Goal: Check status: Check status

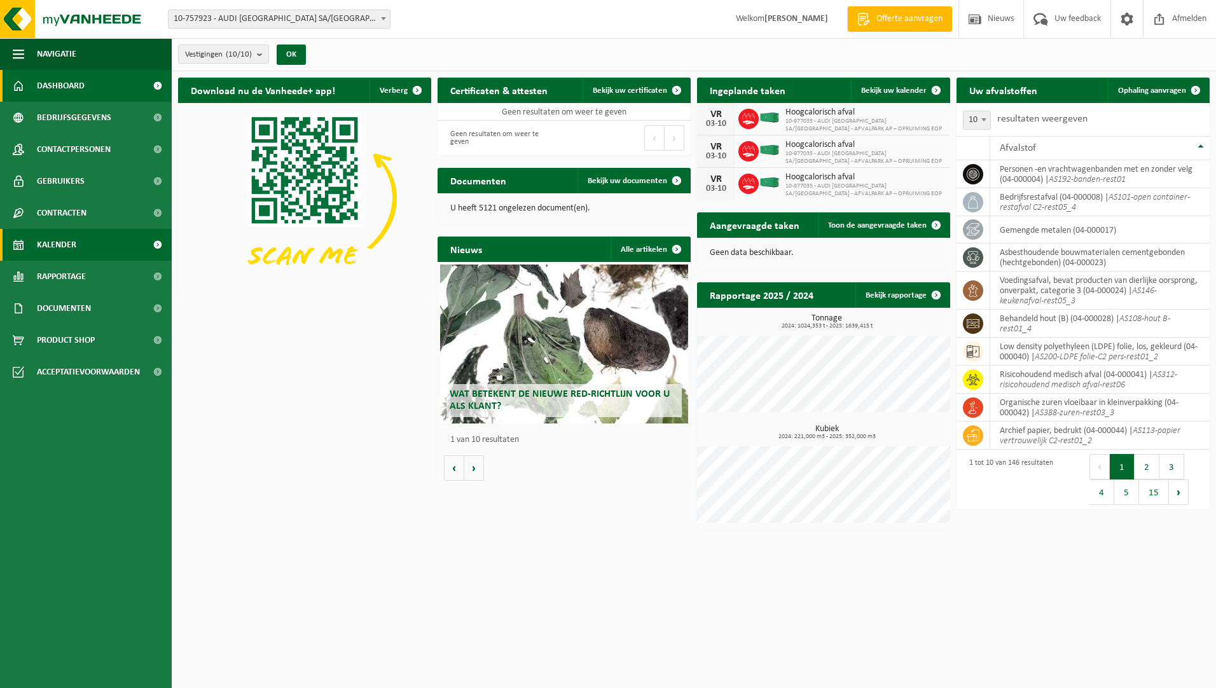
click at [66, 235] on span "Kalender" at bounding box center [56, 245] width 39 height 32
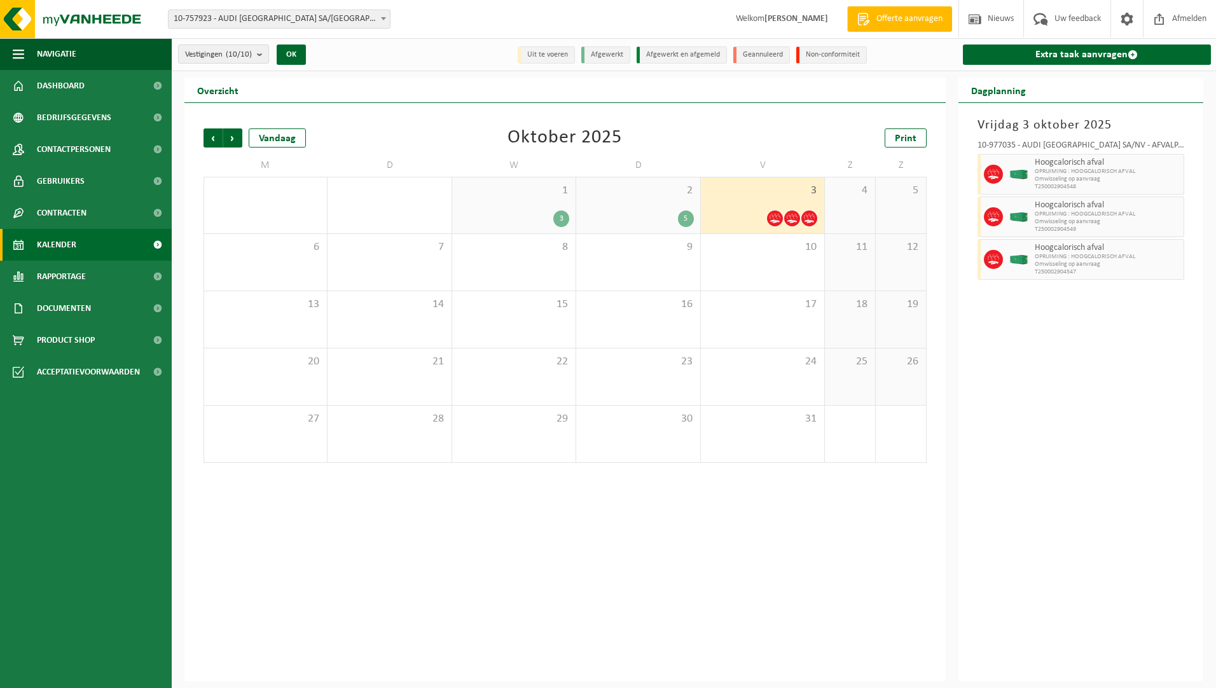
click at [622, 203] on div "2 5" at bounding box center [637, 206] width 123 height 56
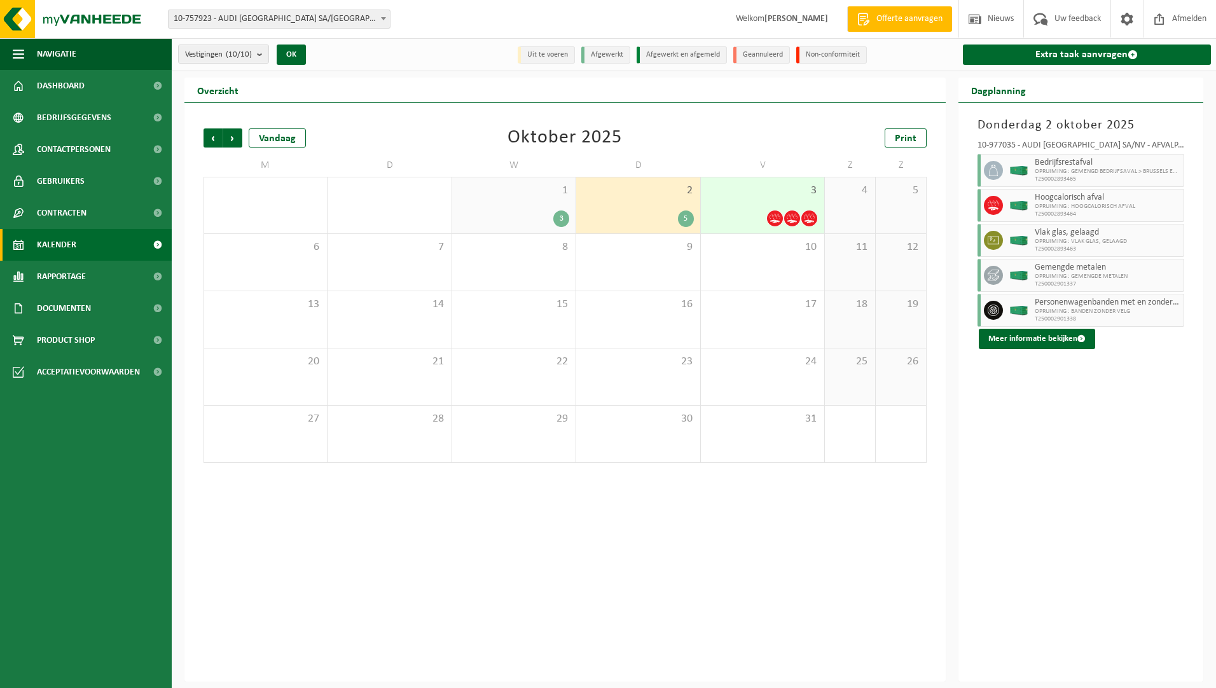
click at [510, 212] on div "3" at bounding box center [514, 219] width 111 height 17
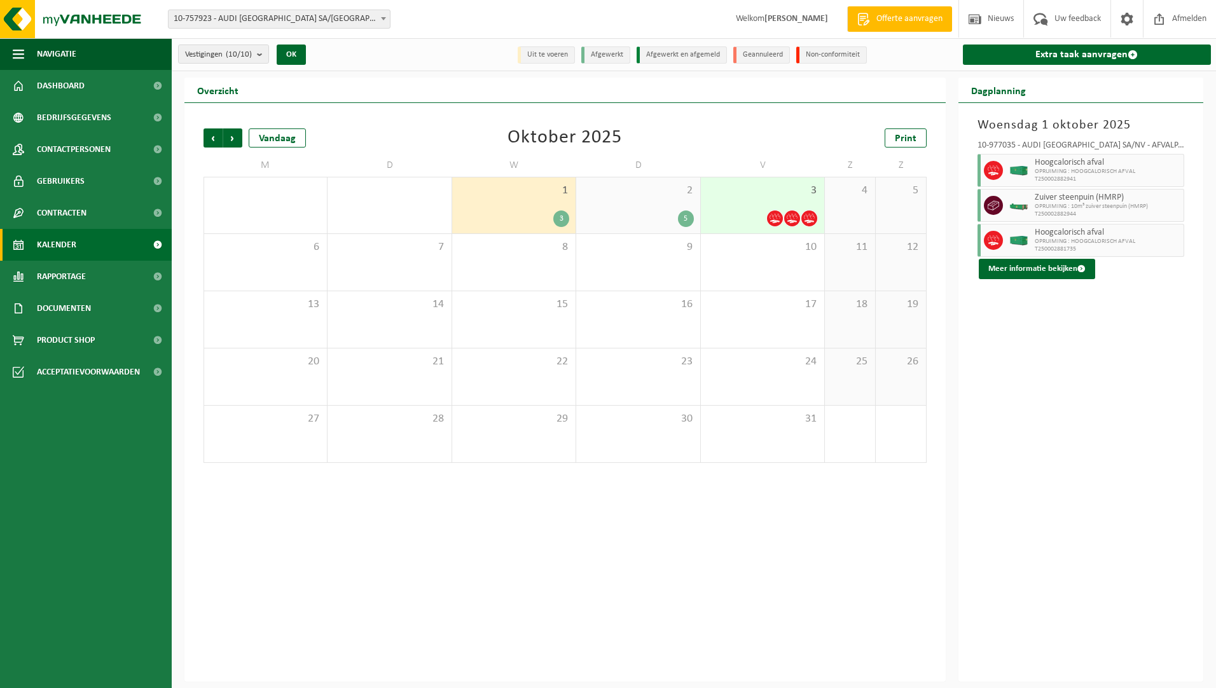
drag, startPoint x: 601, startPoint y: 199, endPoint x: 630, endPoint y: 199, distance: 29.3
click at [601, 200] on div "2 5" at bounding box center [637, 206] width 123 height 56
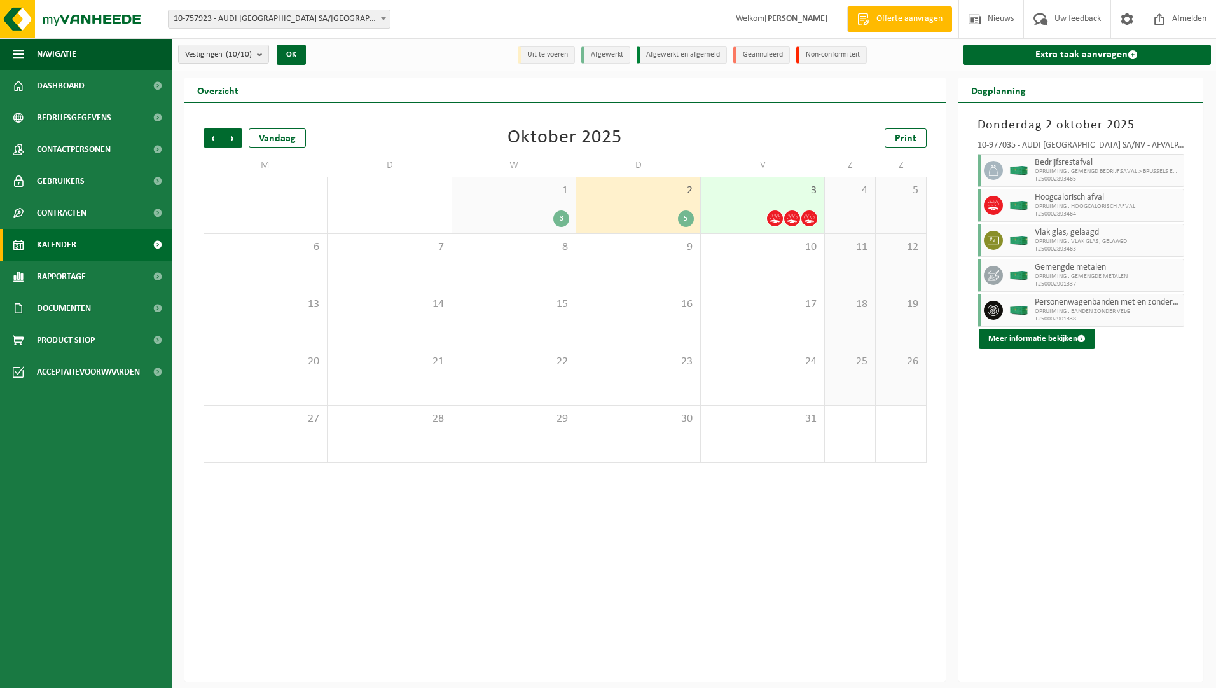
click at [752, 202] on div "3" at bounding box center [762, 206] width 123 height 56
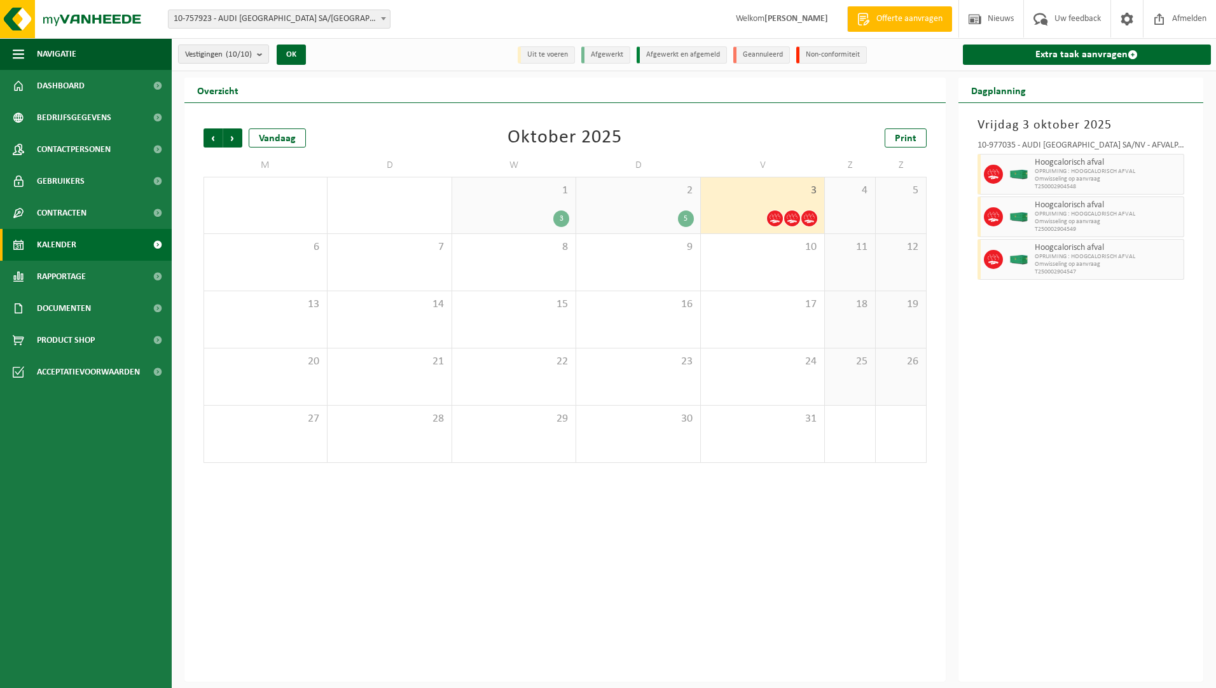
click at [588, 195] on span "2" at bounding box center [638, 191] width 111 height 14
